Goal: Check status: Check status

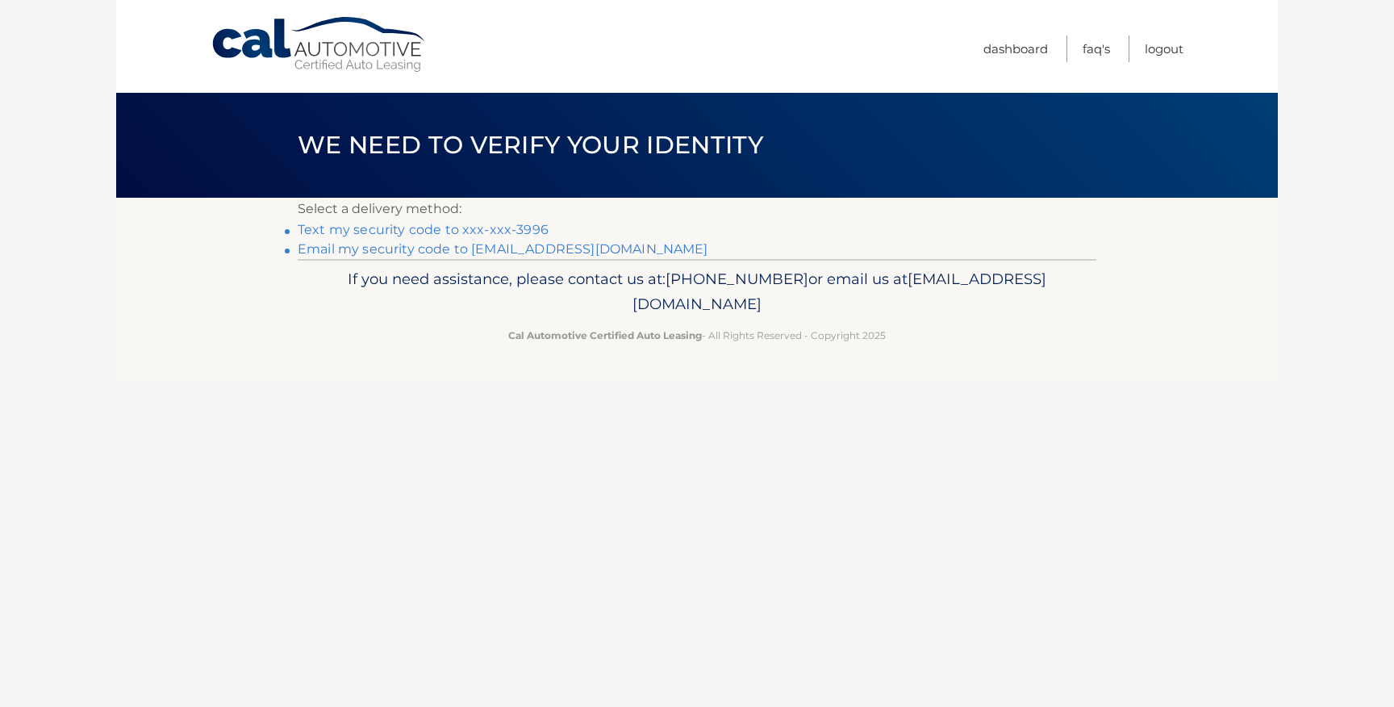
click at [380, 230] on link "Text my security code to xxx-xxx-3996" at bounding box center [423, 229] width 251 height 15
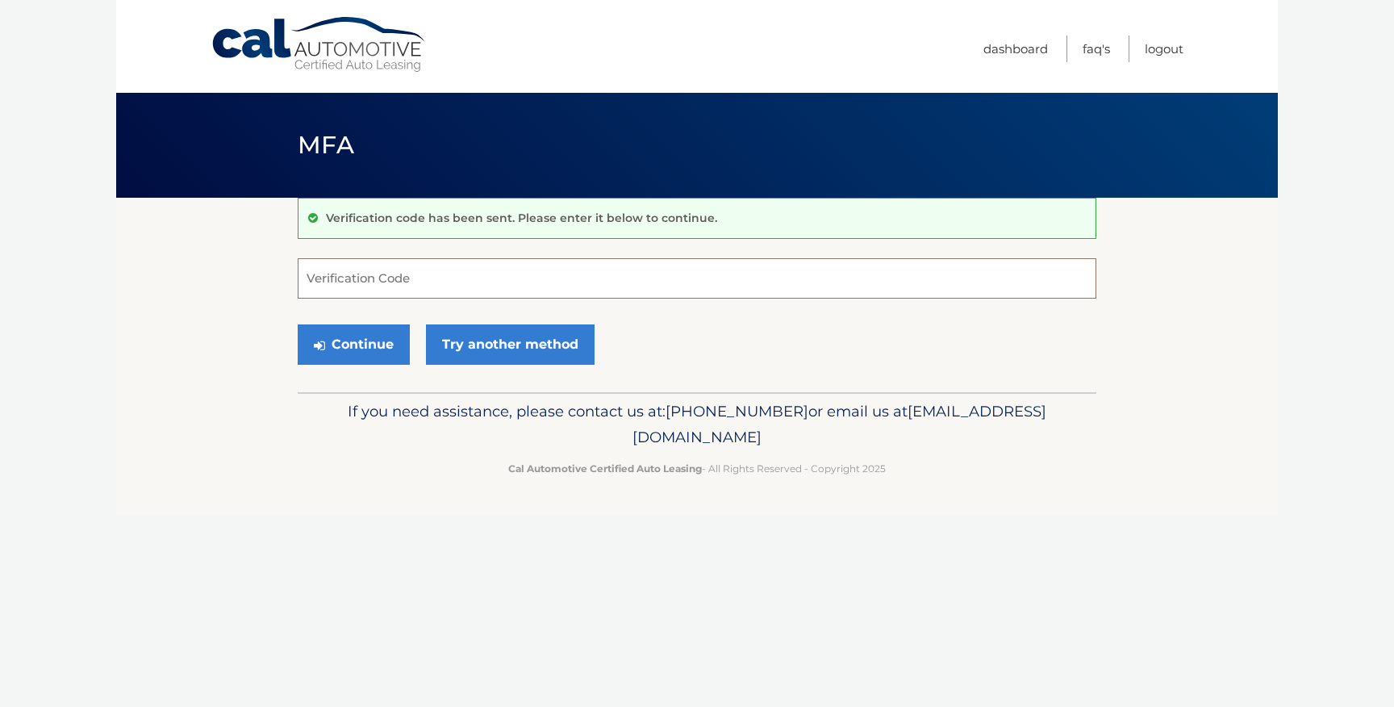
click at [341, 266] on input "Verification Code" at bounding box center [697, 278] width 799 height 40
paste input "277617"
type input "277617"
click at [360, 345] on button "Continue" at bounding box center [354, 344] width 112 height 40
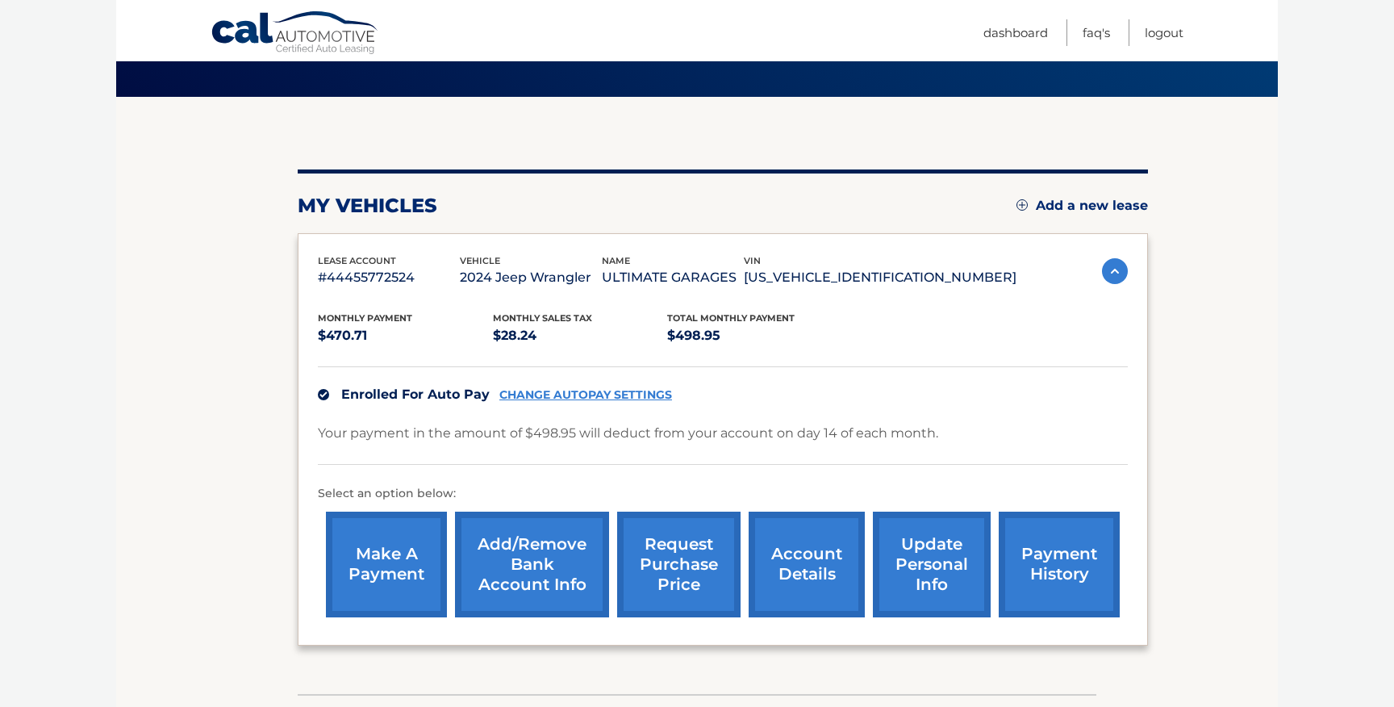
scroll to position [210, 0]
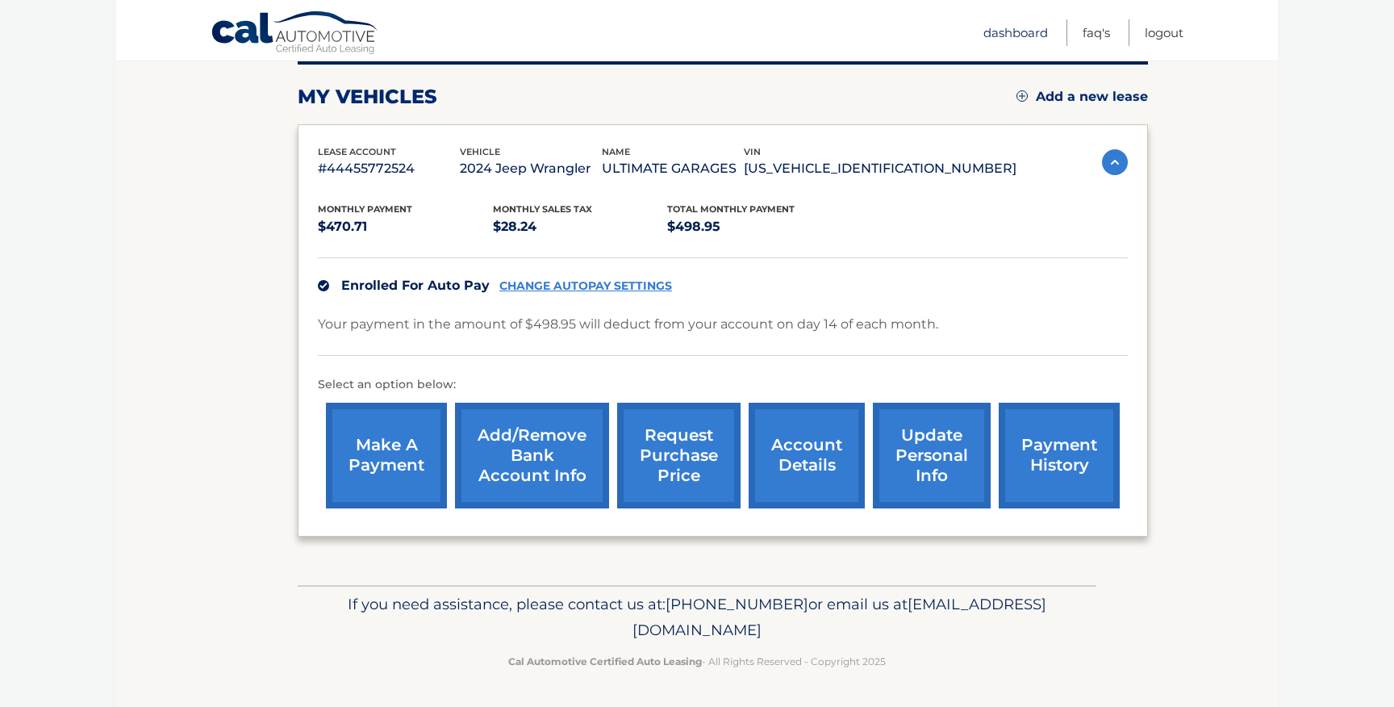
click at [1016, 36] on link "Dashboard" at bounding box center [1016, 32] width 65 height 27
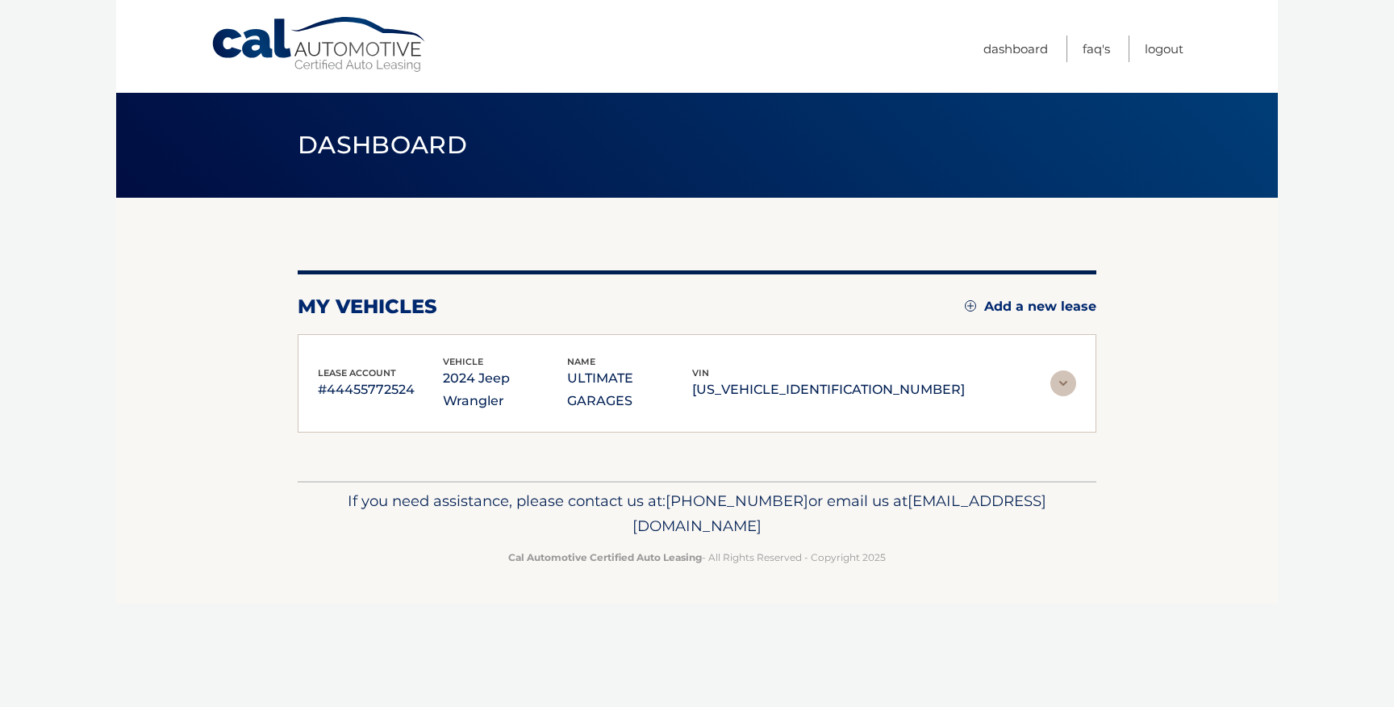
click at [824, 403] on div "lease account #44455772524 vehicle 2024 Jeep Wrangler name ULTIMATE GARAGES vin…" at bounding box center [697, 383] width 799 height 99
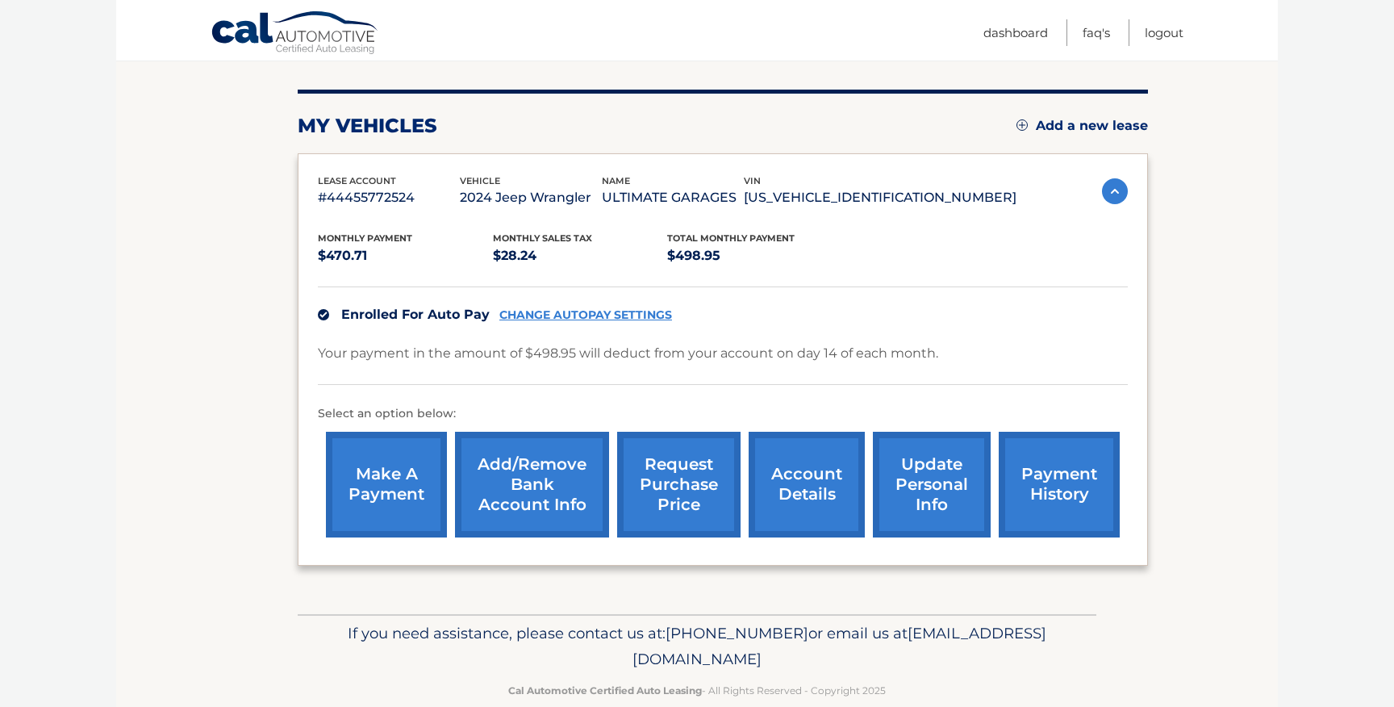
scroll to position [182, 0]
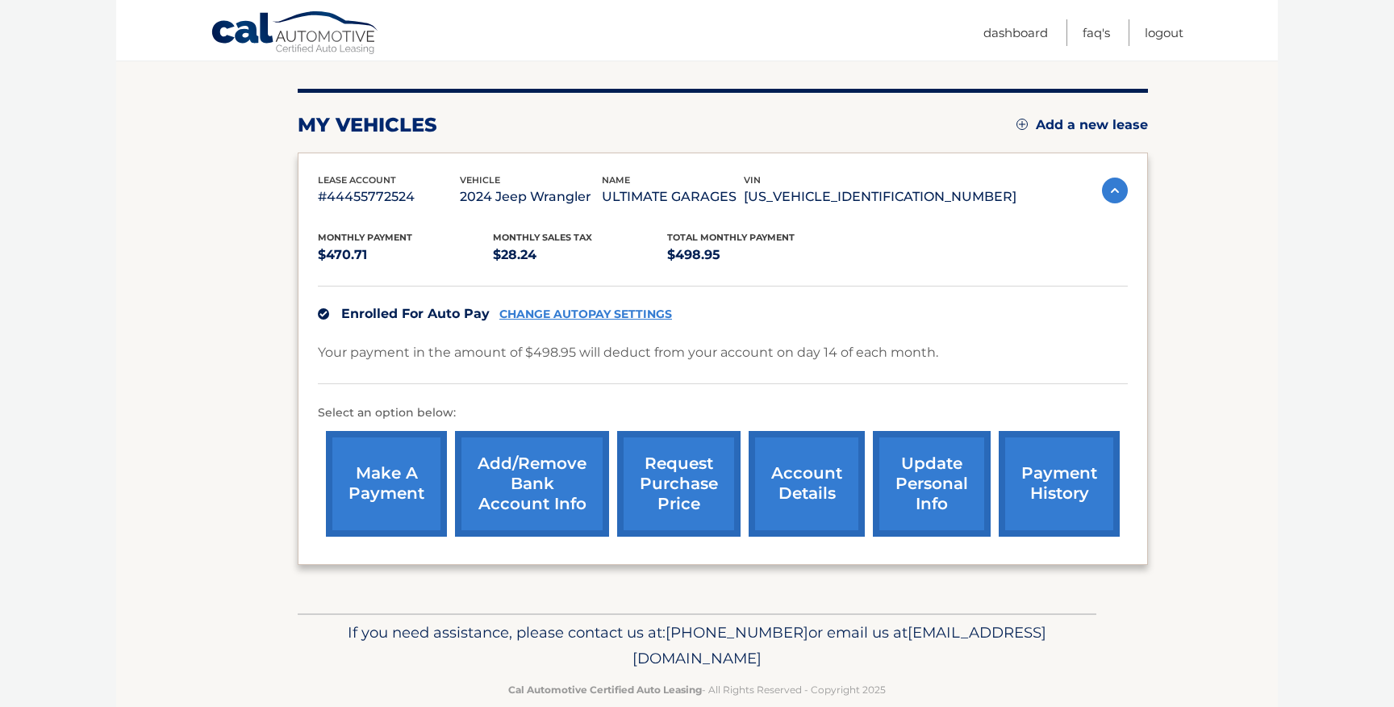
click at [806, 507] on link "account details" at bounding box center [807, 484] width 116 height 106
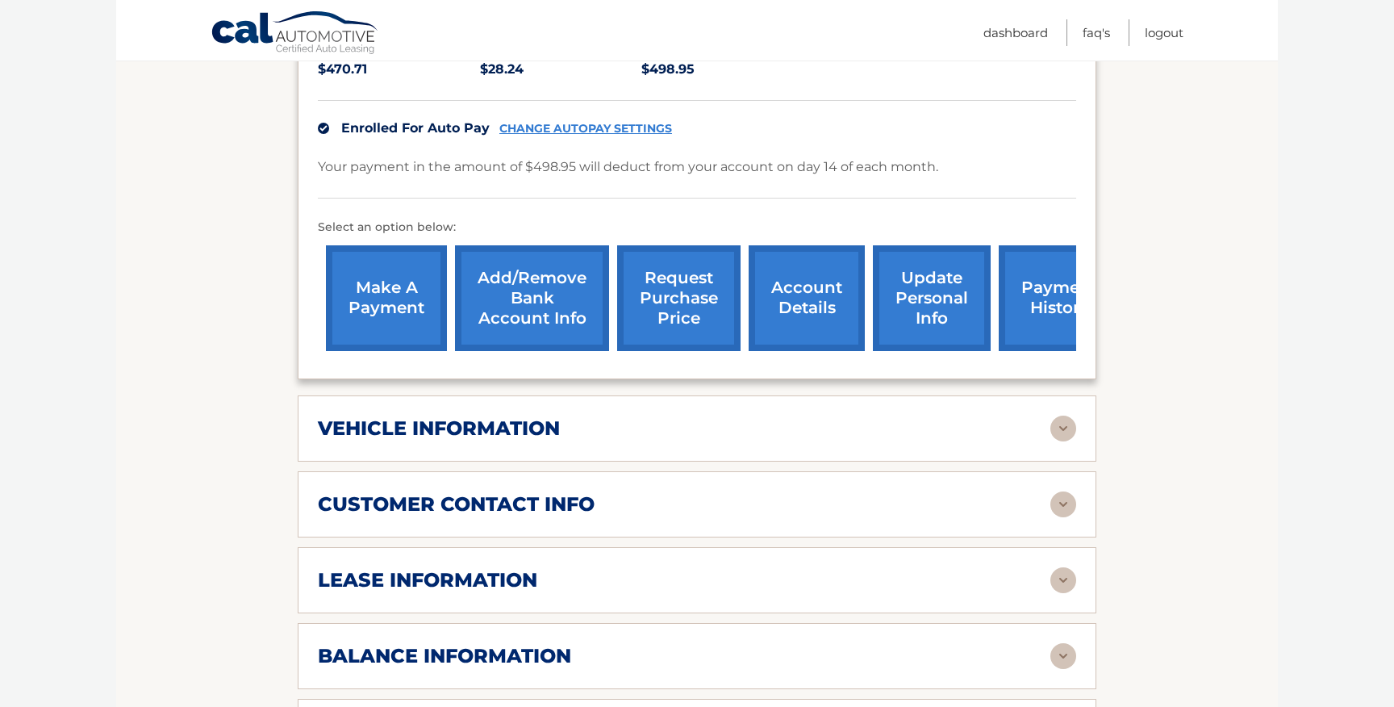
scroll to position [417, 0]
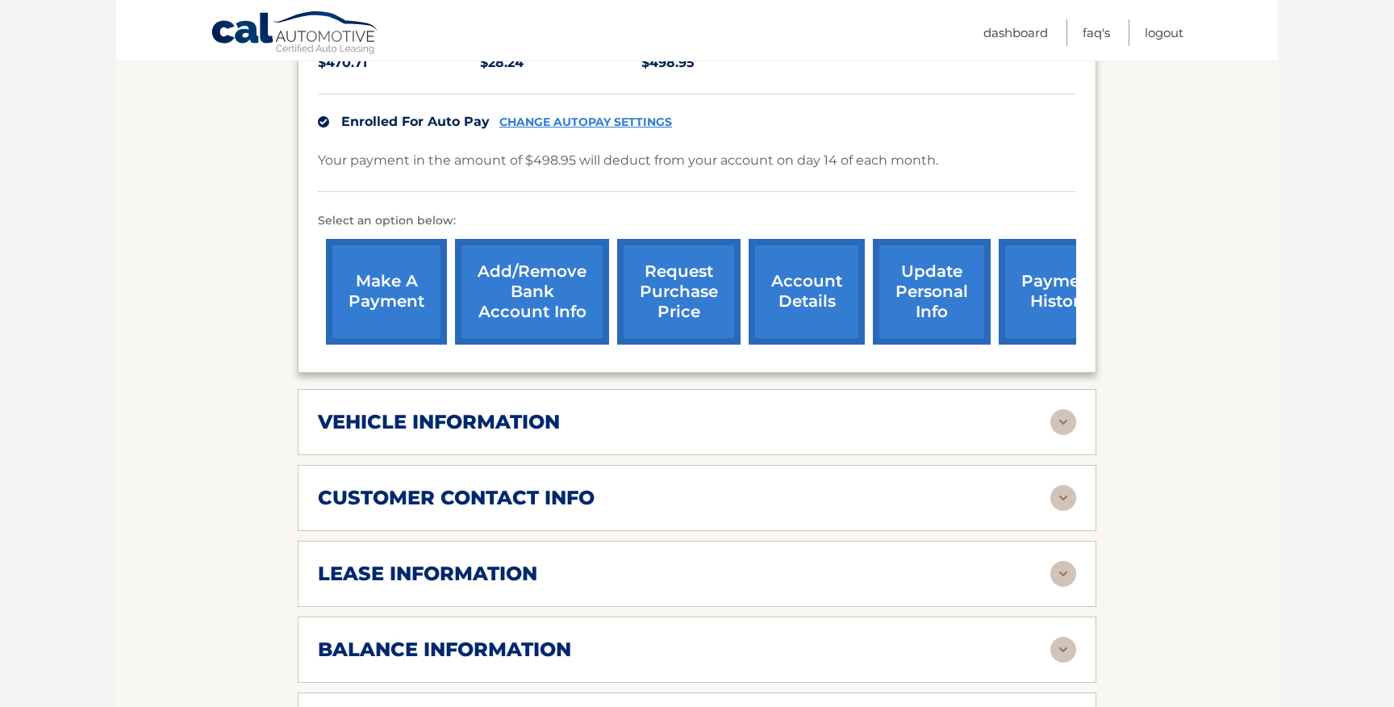
click at [365, 410] on h2 "vehicle information" at bounding box center [439, 422] width 242 height 24
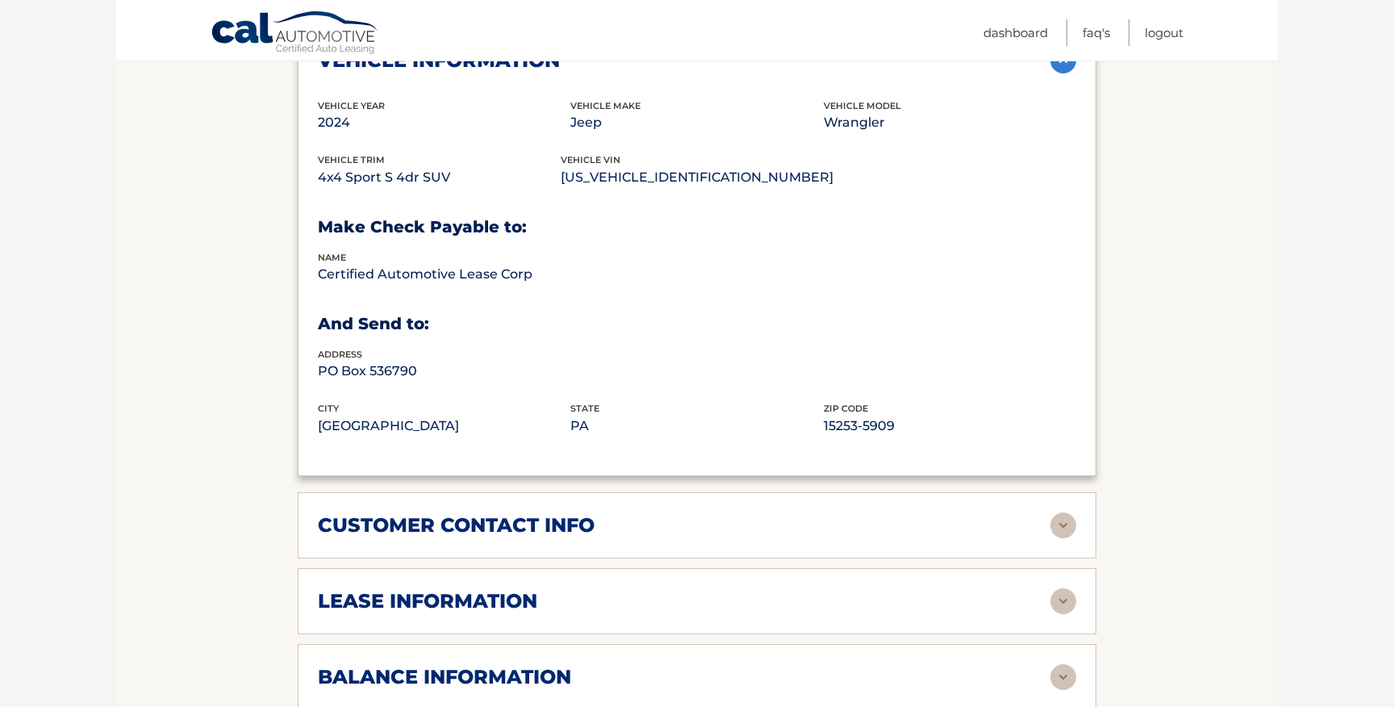
scroll to position [793, 0]
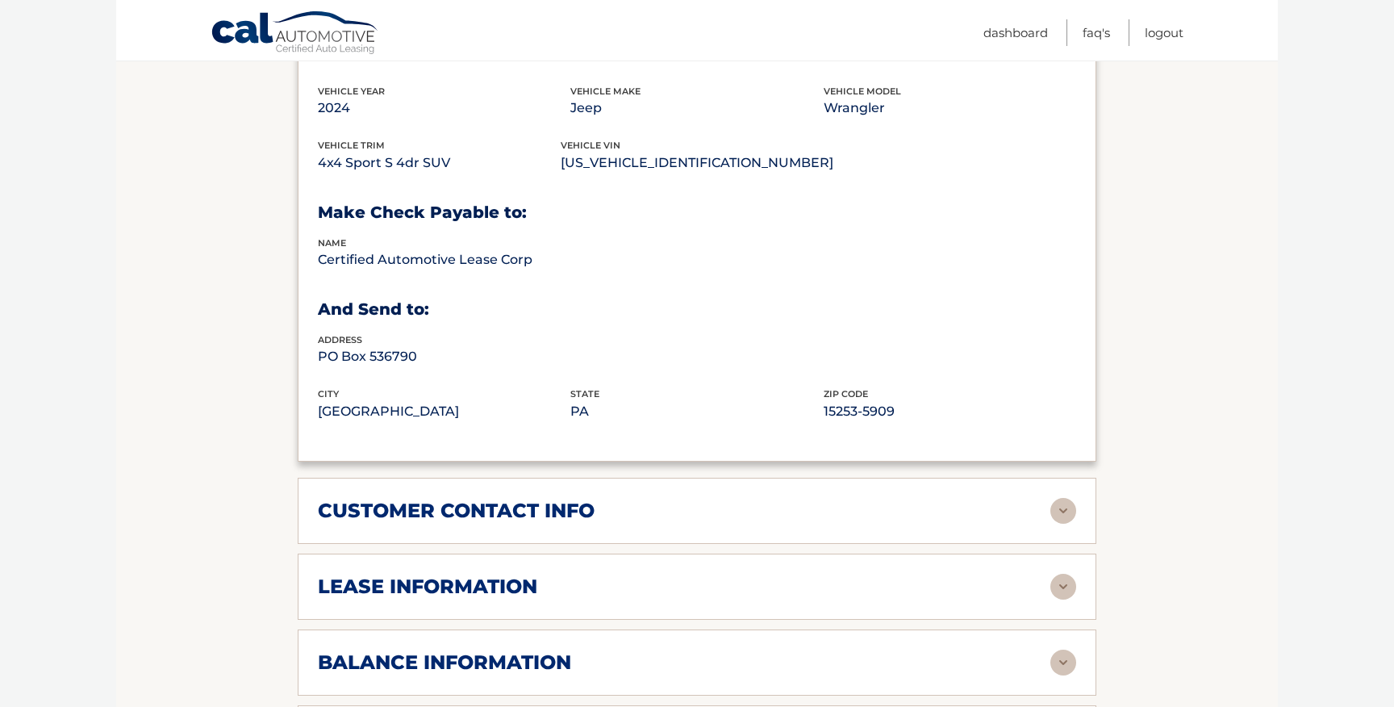
click at [400, 553] on div "lease information Contract Start Date Oct 14, 2024 Term 39 Maturity Date Jan 14…" at bounding box center [697, 586] width 799 height 66
click at [393, 574] on h2 "lease information" at bounding box center [427, 586] width 219 height 24
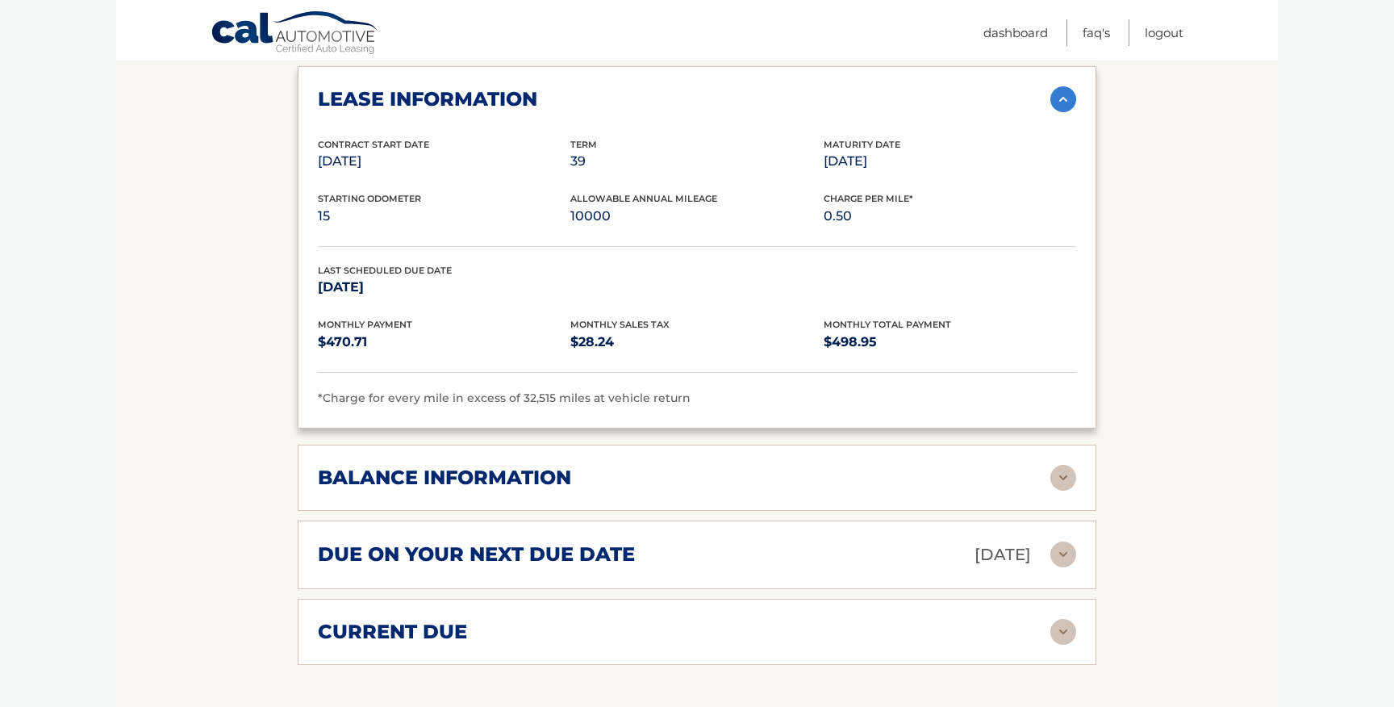
scroll to position [1387, 0]
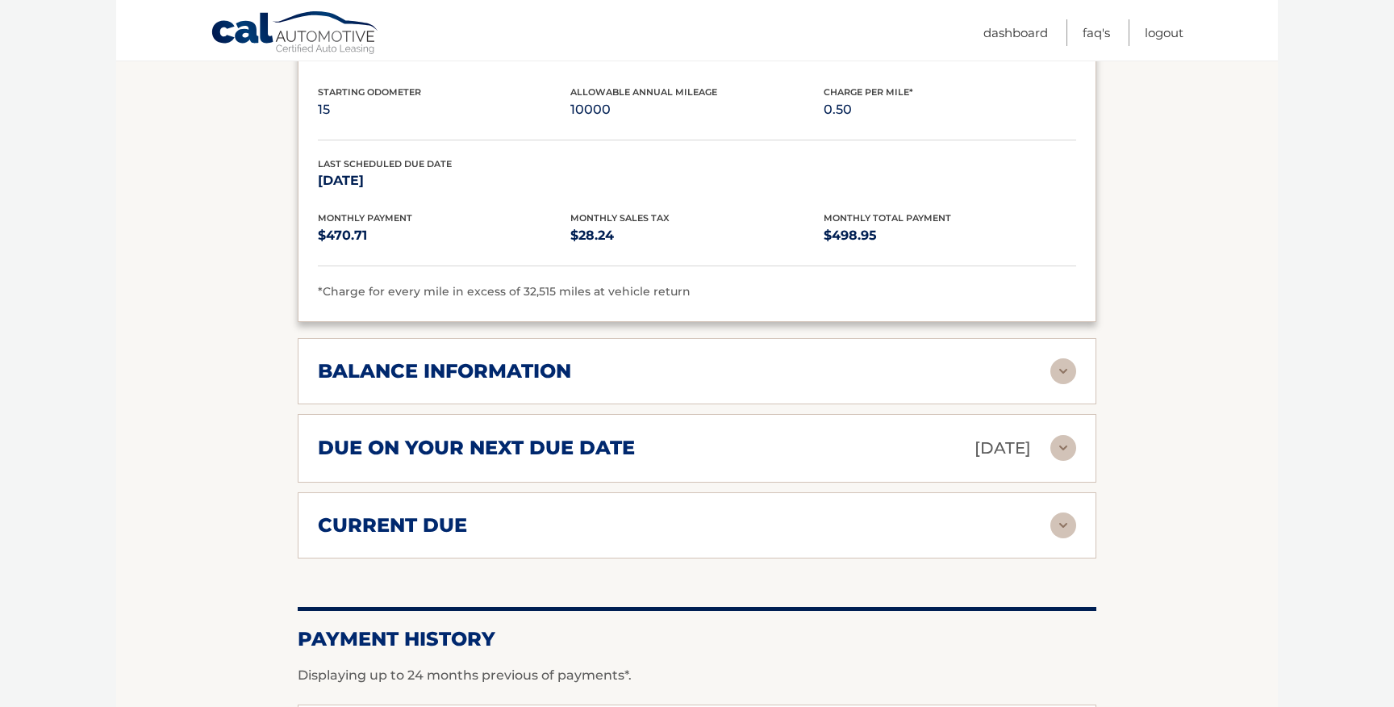
click at [595, 359] on div "balance information" at bounding box center [684, 371] width 733 height 24
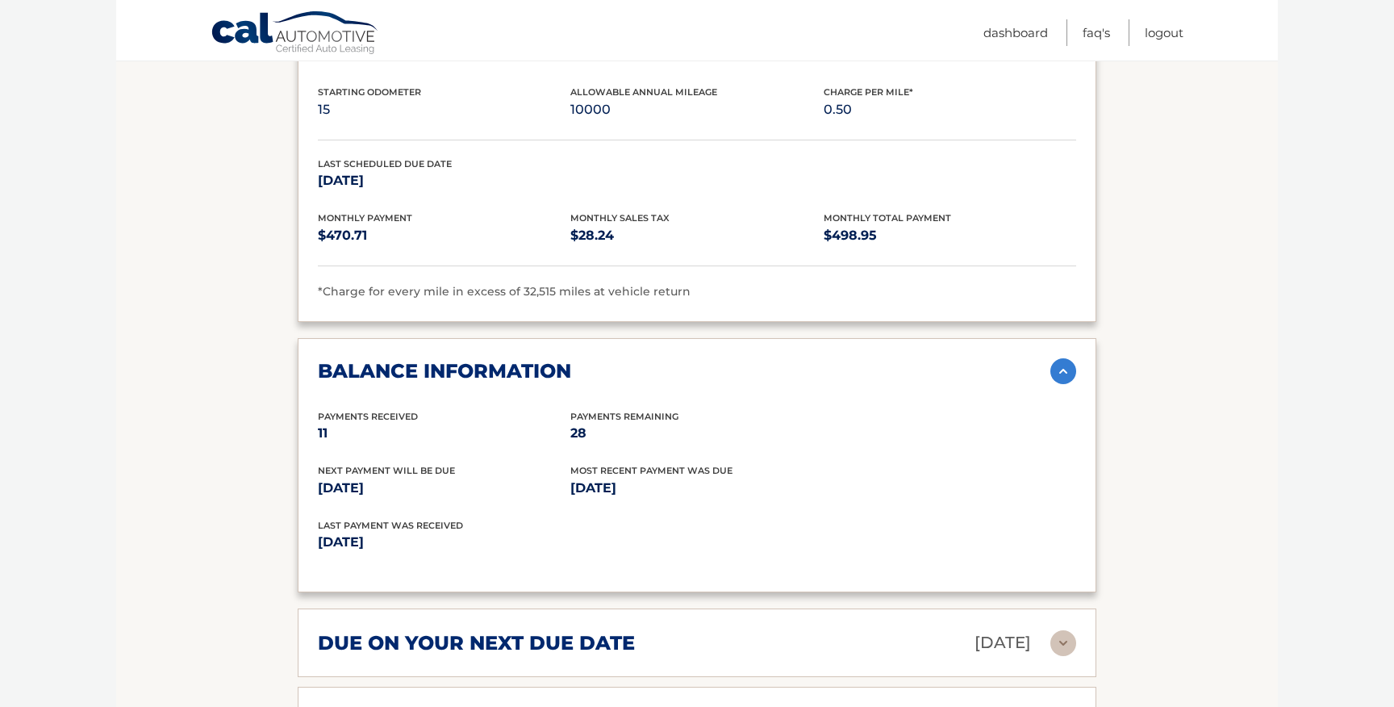
click at [687, 359] on div "balance information" at bounding box center [684, 371] width 733 height 24
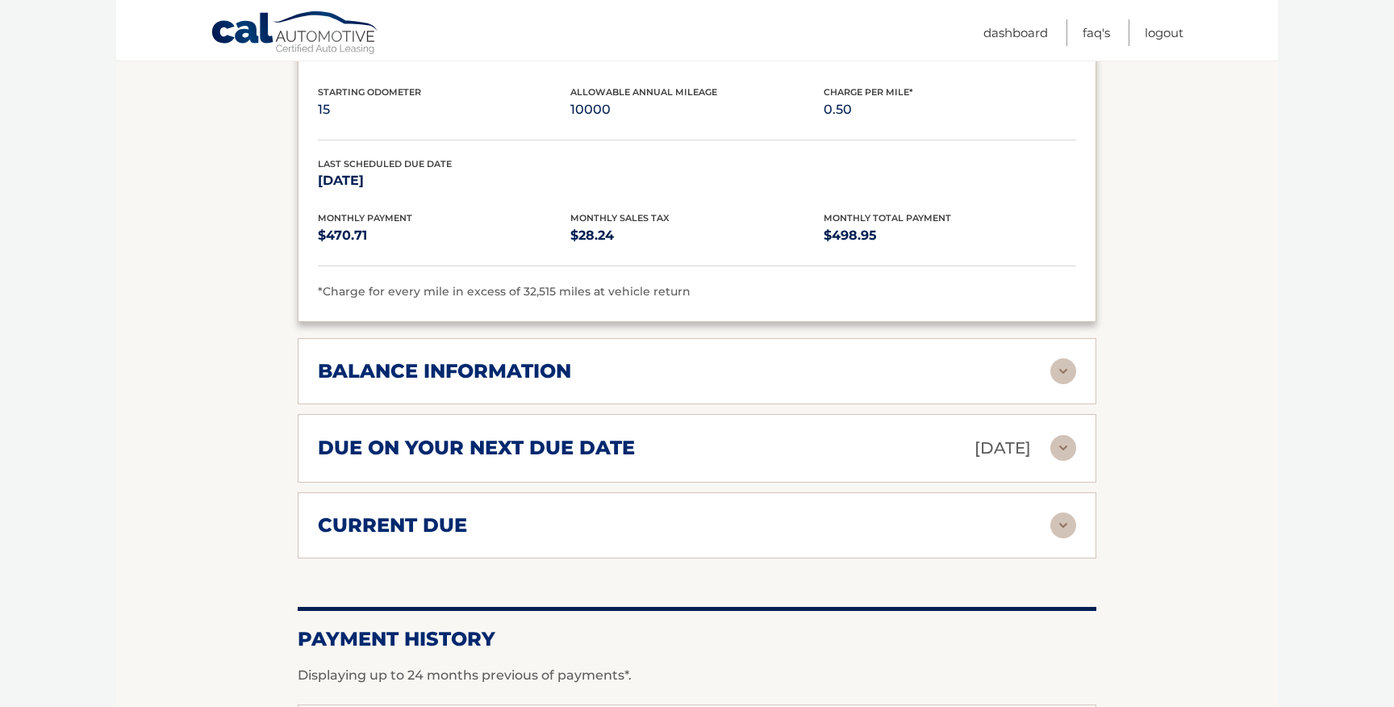
click at [650, 437] on div "due on your next due date Sep 14, 2025 Late Charges $0.00 Miscellaneous Charges…" at bounding box center [697, 448] width 799 height 69
click at [649, 434] on div "due on your next due date Sep 14, 2025" at bounding box center [684, 448] width 733 height 28
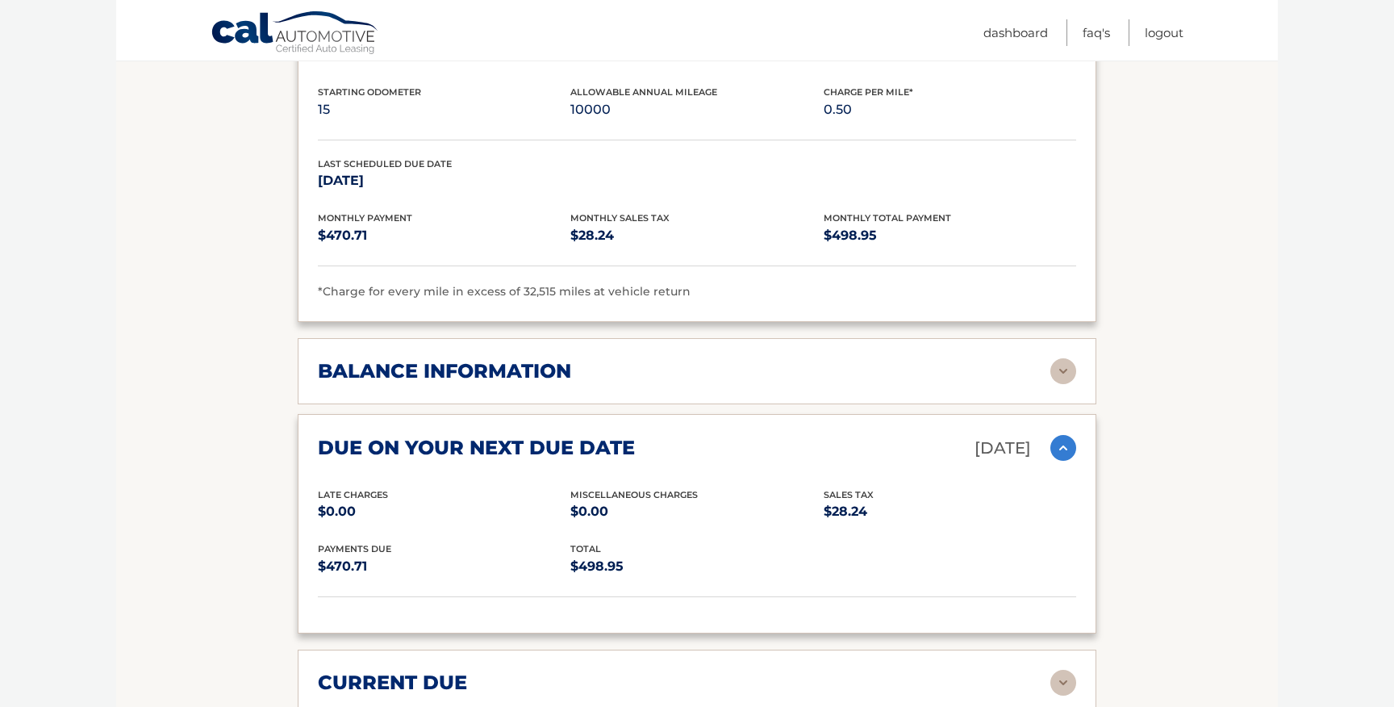
click at [649, 434] on div "due on your next due date Sep 14, 2025" at bounding box center [684, 448] width 733 height 28
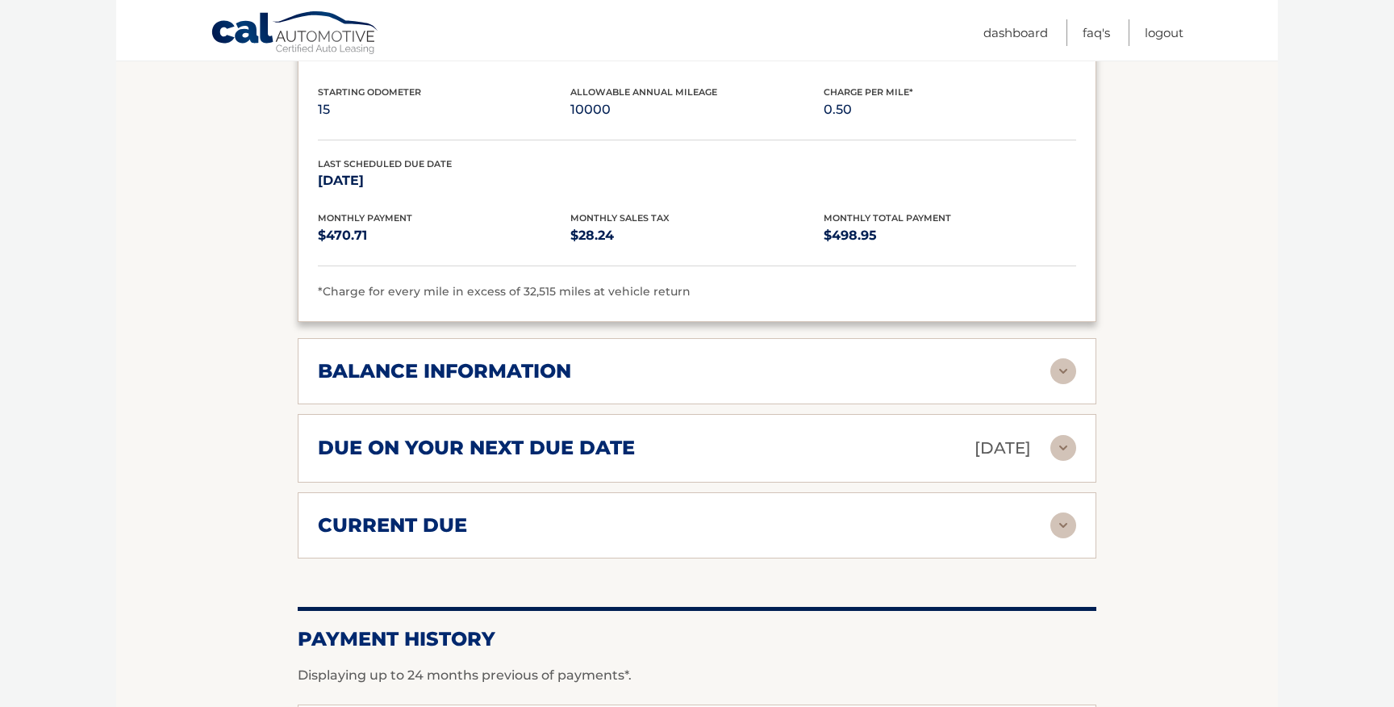
click at [637, 513] on div "current due" at bounding box center [684, 525] width 733 height 24
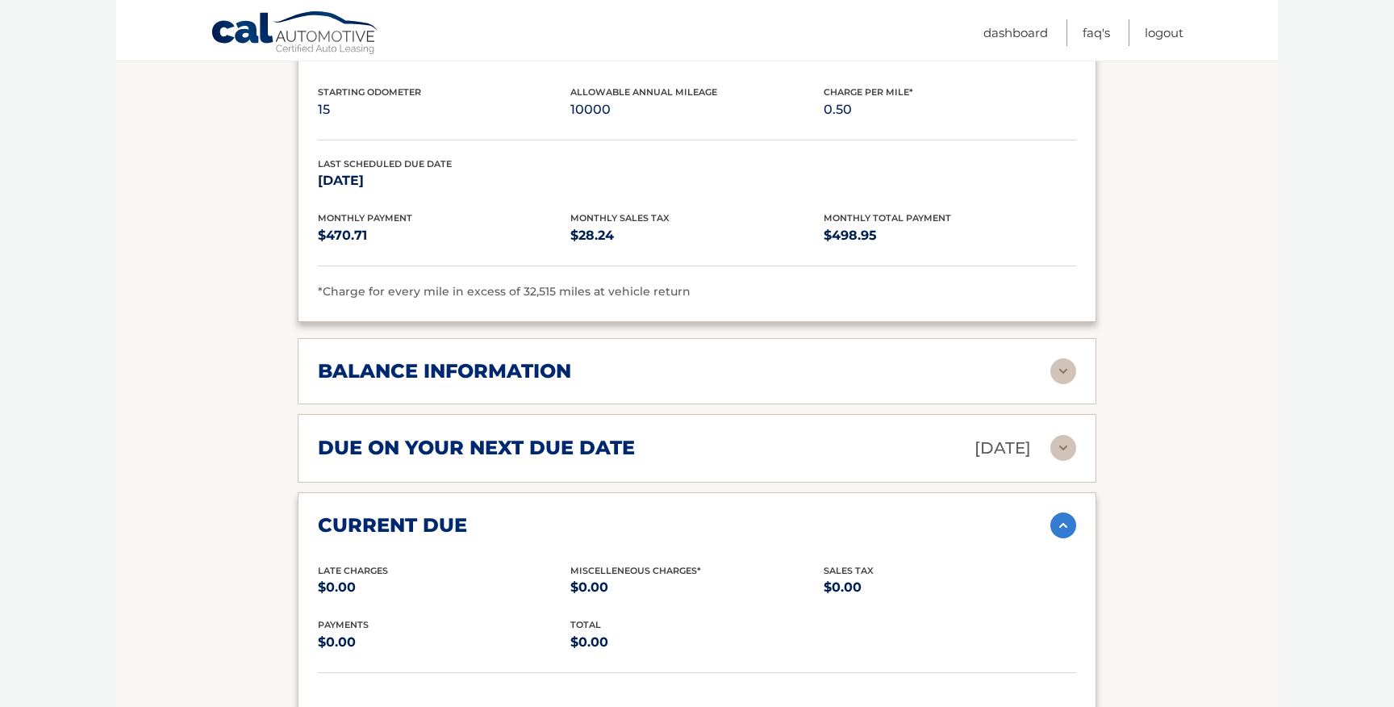
click at [637, 513] on div "current due" at bounding box center [684, 525] width 733 height 24
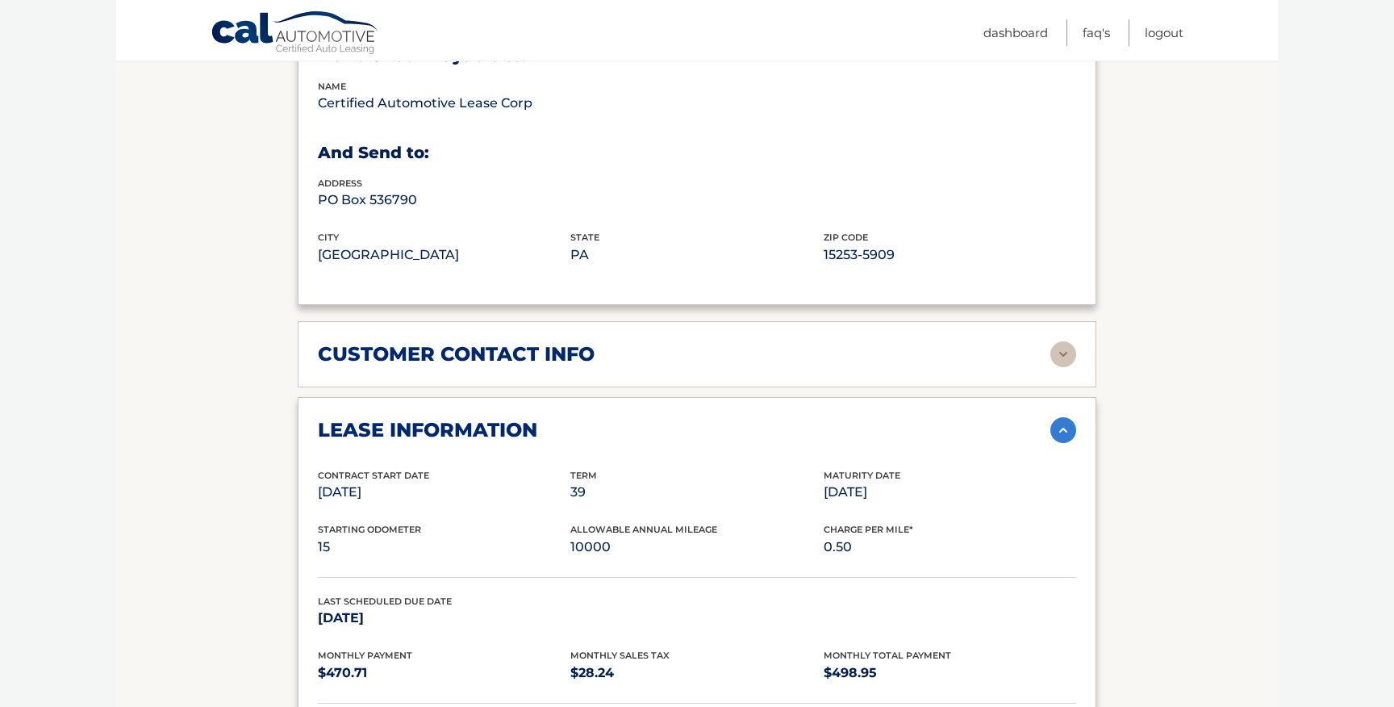
click at [619, 342] on div "customer contact info" at bounding box center [684, 354] width 733 height 24
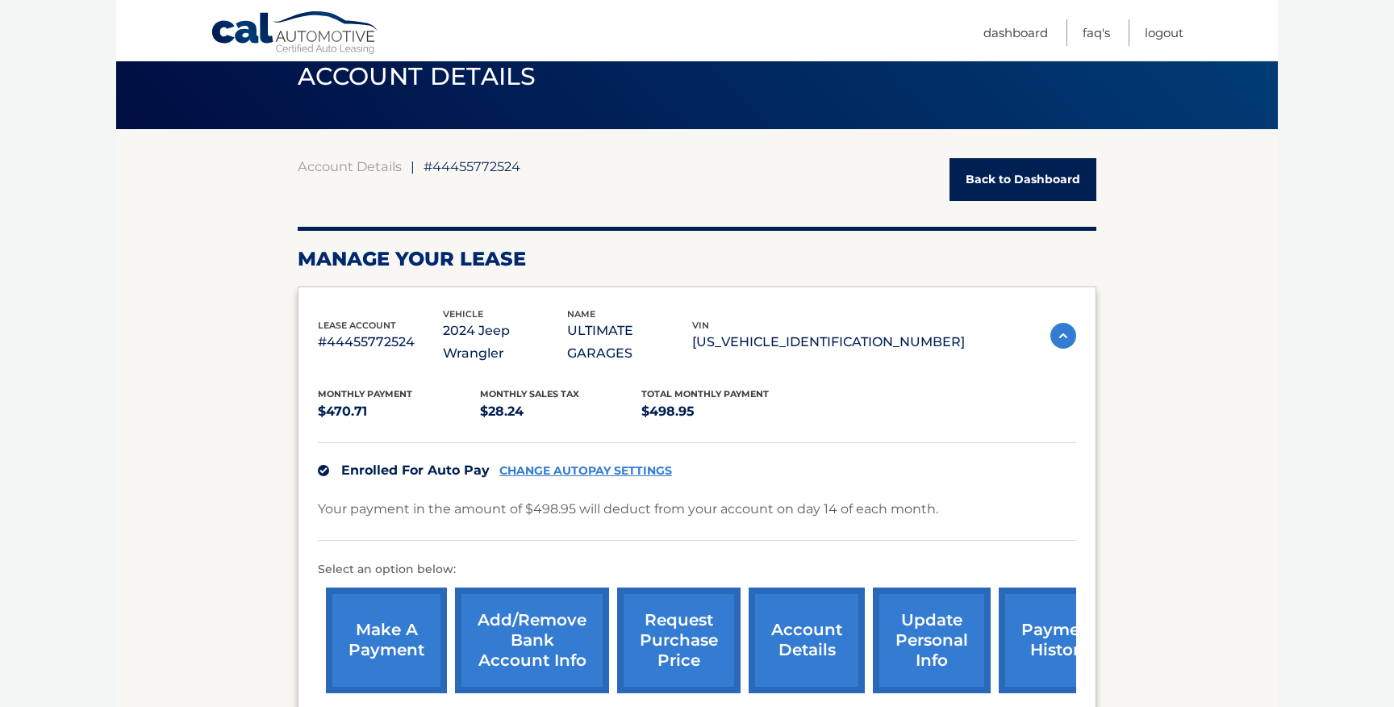
scroll to position [0, 0]
